Goal: Task Accomplishment & Management: Use online tool/utility

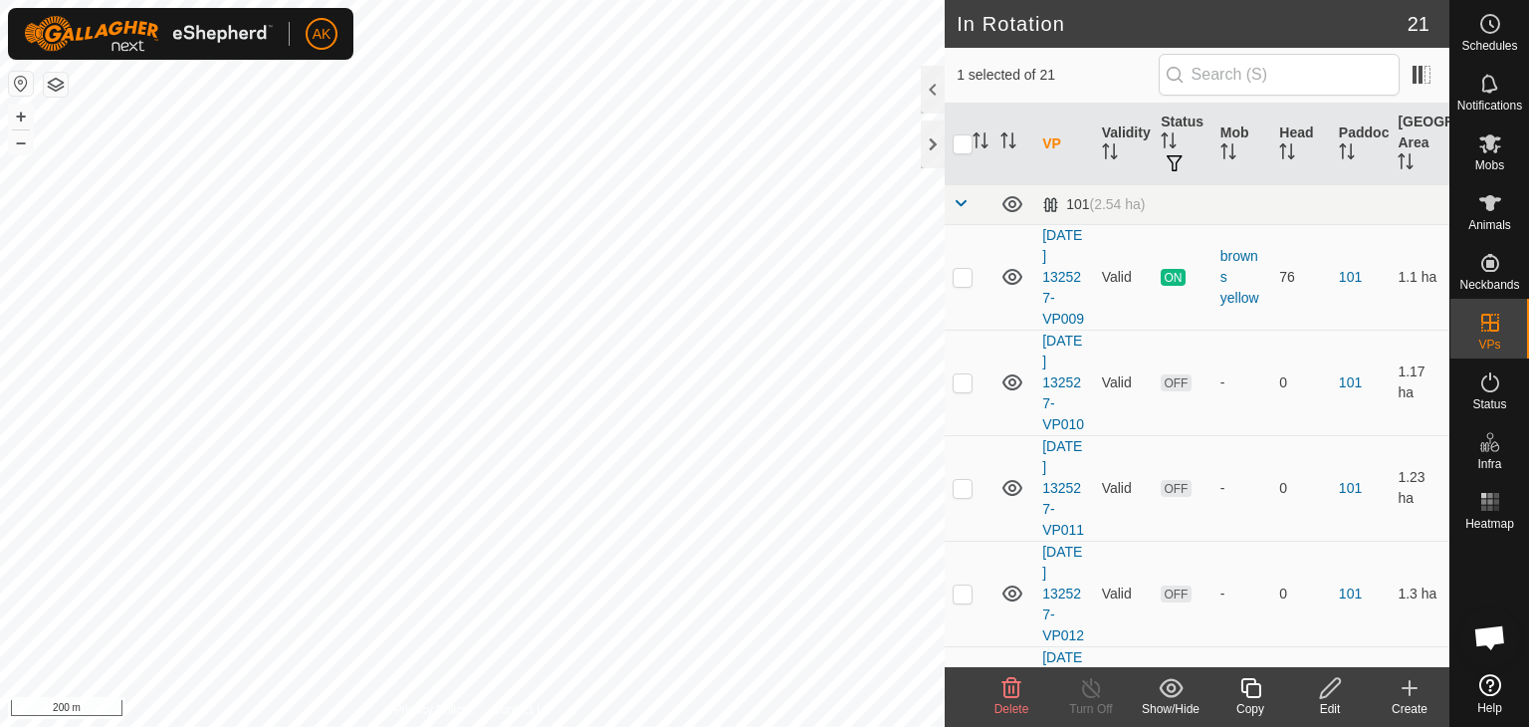
click at [1013, 682] on icon at bounding box center [1012, 688] width 24 height 24
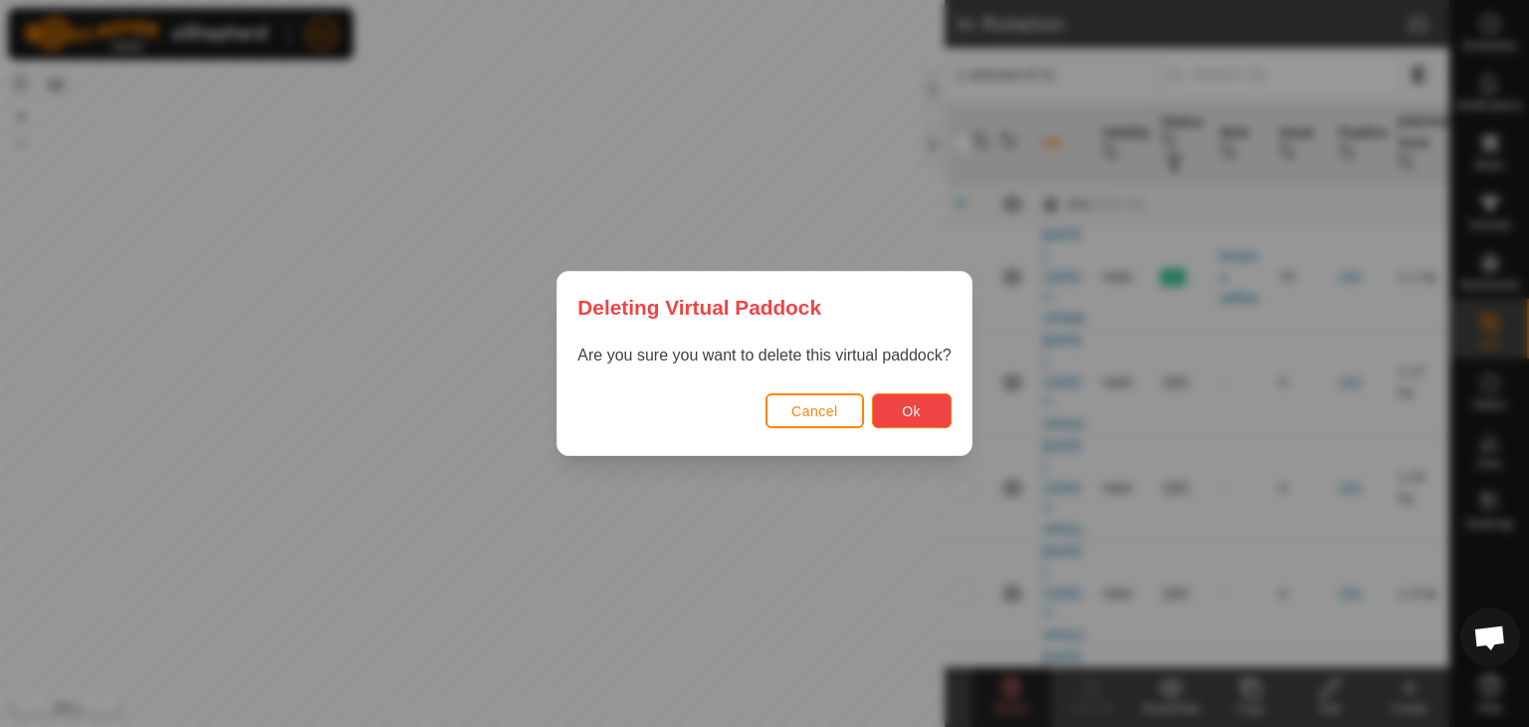
click at [920, 413] on span "Ok" at bounding box center [911, 411] width 19 height 16
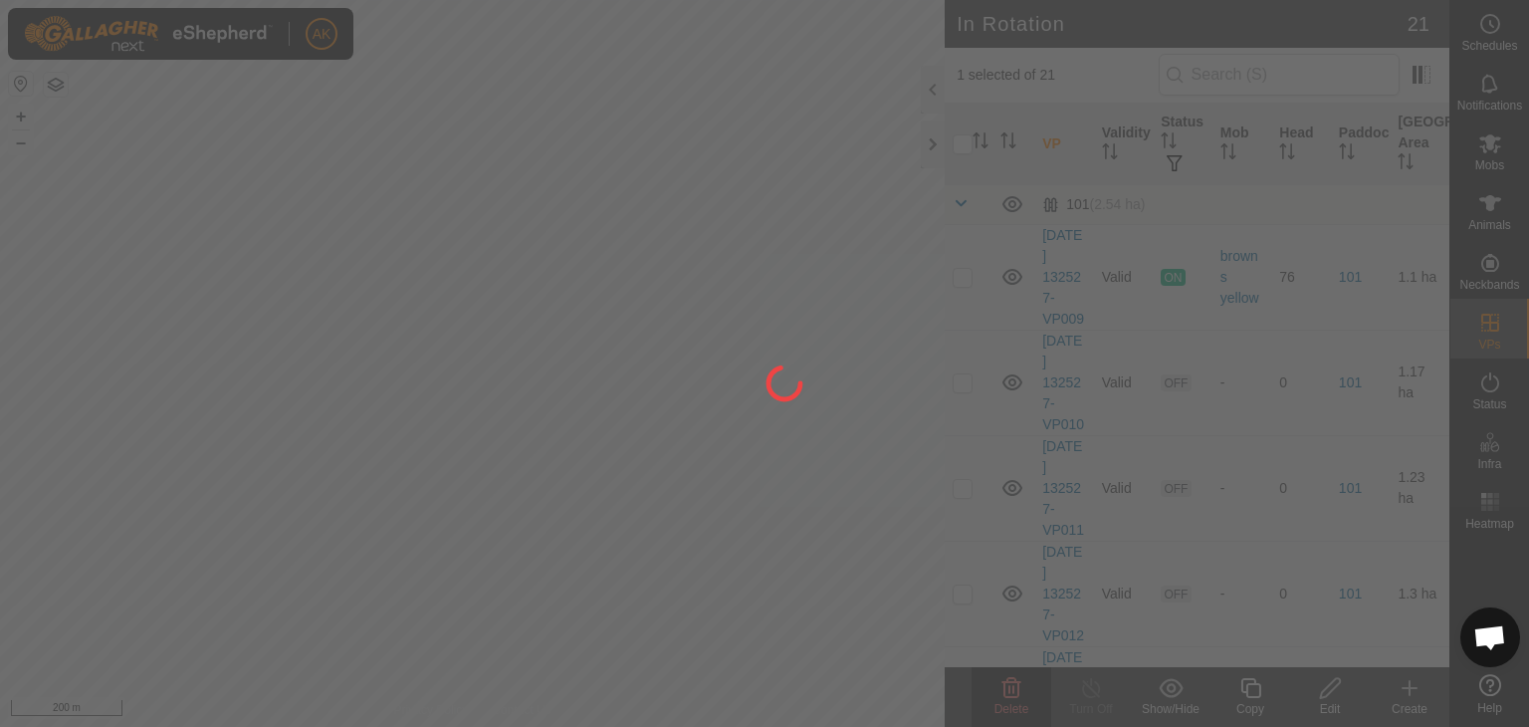
checkbox input "false"
